Goal: Use online tool/utility

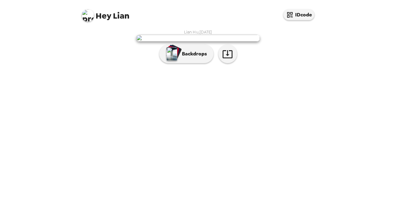
scroll to position [17, 0]
click at [229, 58] on icon "button" at bounding box center [227, 54] width 10 height 8
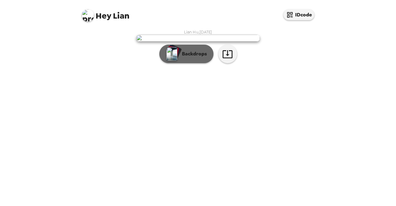
click at [188, 57] on p "Backdrops" at bounding box center [193, 53] width 28 height 7
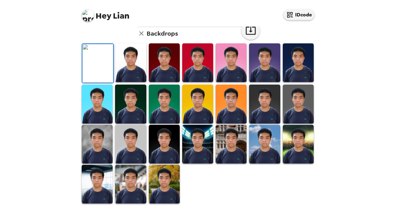
scroll to position [74, 0]
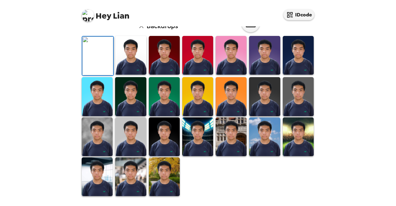
click at [141, 74] on img at bounding box center [130, 55] width 31 height 39
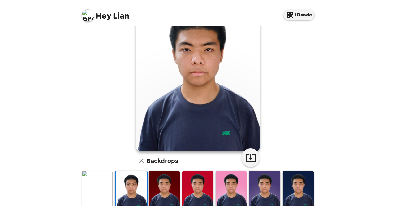
scroll to position [41, 0]
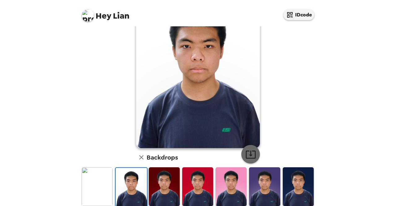
click at [249, 156] on icon "button" at bounding box center [250, 154] width 11 height 11
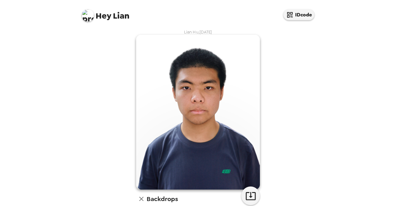
scroll to position [169, 0]
